Goal: Task Accomplishment & Management: Complete application form

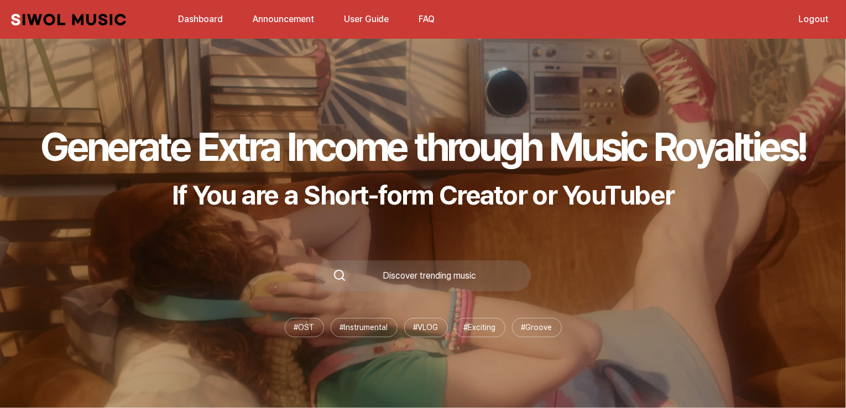
click at [208, 16] on link "Dashboard" at bounding box center [200, 19] width 58 height 24
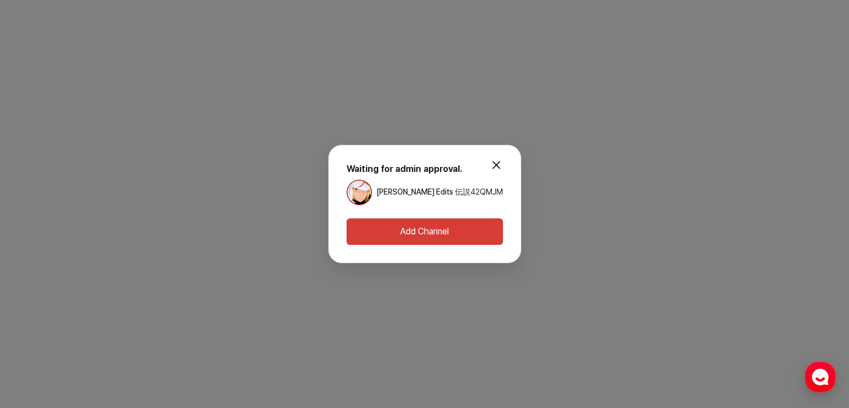
click at [490, 245] on div "modal.close Waiting for admin approval. Minatão Edits 伝説 42QMJM Add Channel" at bounding box center [424, 204] width 193 height 118
click at [484, 242] on button "Add Channel" at bounding box center [425, 231] width 156 height 27
click at [480, 228] on button "Add Channel" at bounding box center [425, 231] width 156 height 27
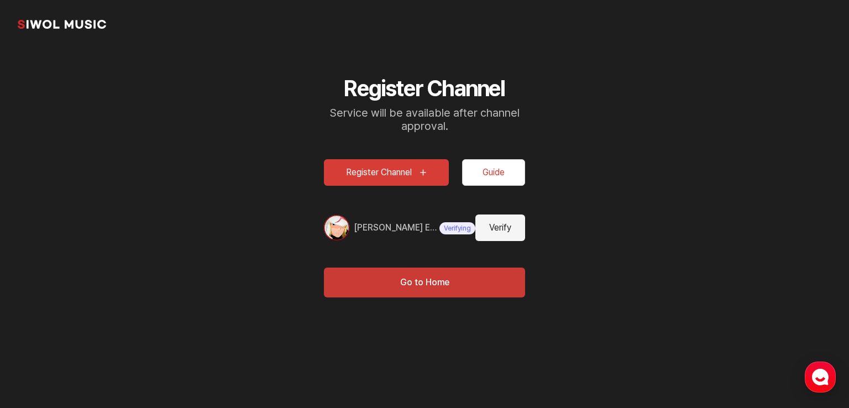
click at [496, 231] on button "Verify" at bounding box center [500, 227] width 50 height 27
type input "**********"
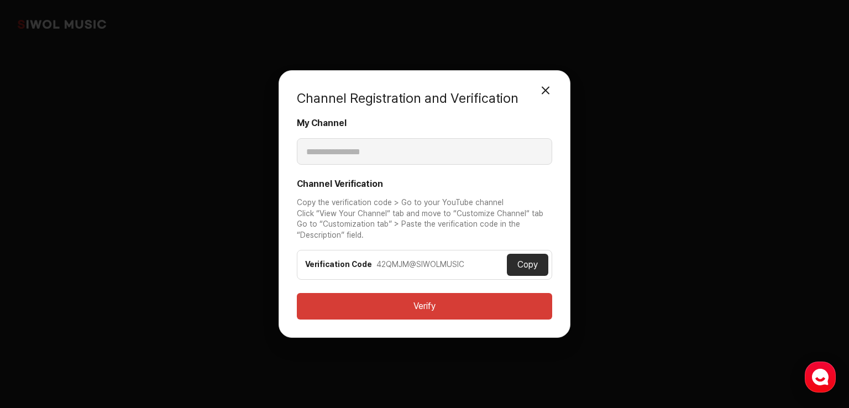
click at [553, 94] on button "Close Modal" at bounding box center [546, 91] width 22 height 22
